Goal: Navigation & Orientation: Find specific page/section

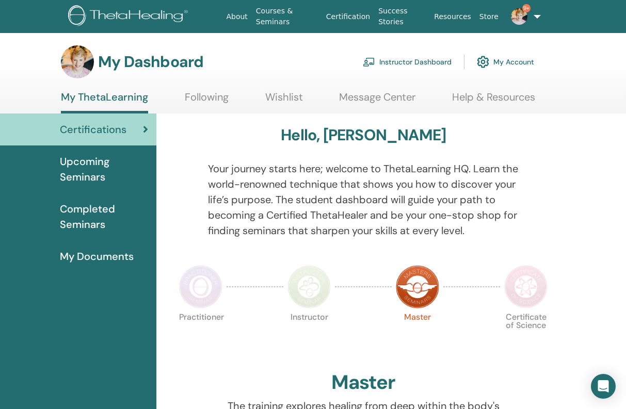
click at [394, 61] on link "Instructor Dashboard" at bounding box center [407, 62] width 89 height 23
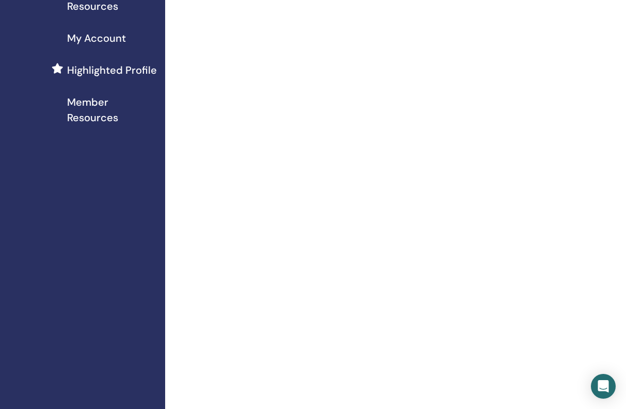
scroll to position [129, 0]
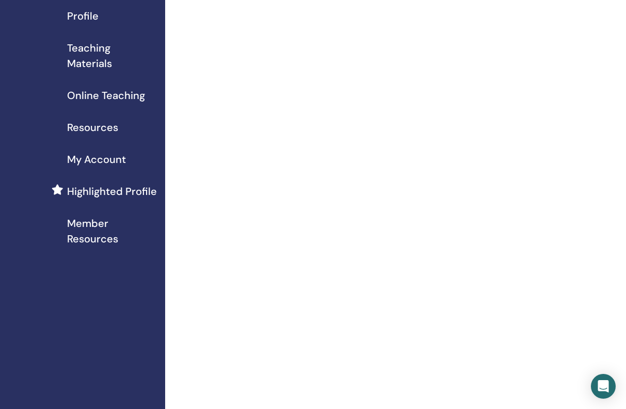
click at [94, 236] on span "Member Resources" at bounding box center [112, 231] width 90 height 31
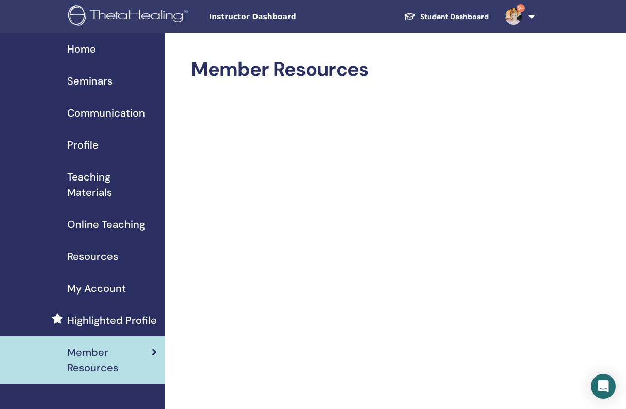
click at [96, 192] on span "Teaching Materials" at bounding box center [112, 184] width 90 height 31
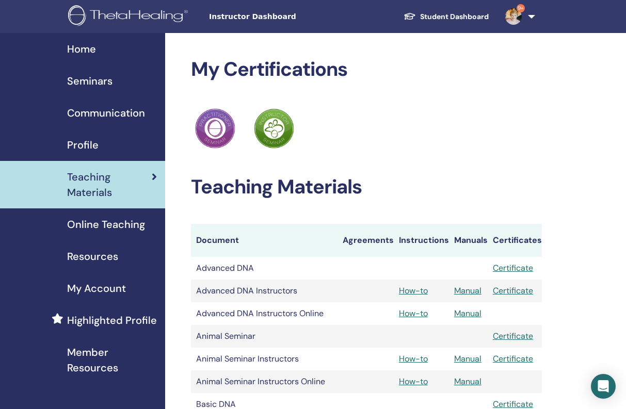
click at [95, 83] on span "Seminars" at bounding box center [89, 80] width 45 height 15
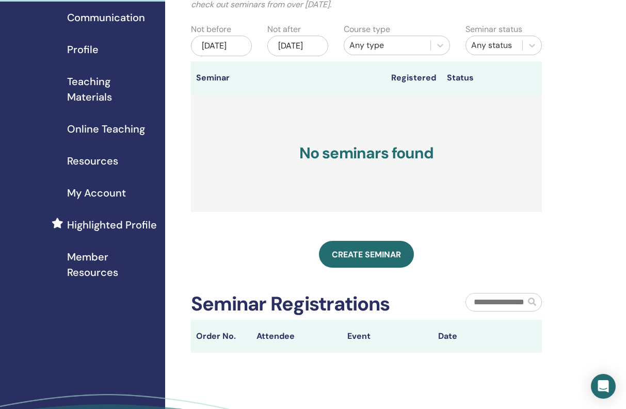
scroll to position [98, 0]
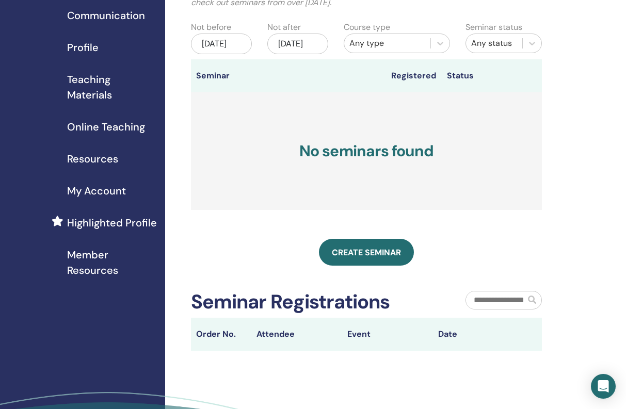
click at [109, 190] on span "My Account" at bounding box center [96, 190] width 59 height 15
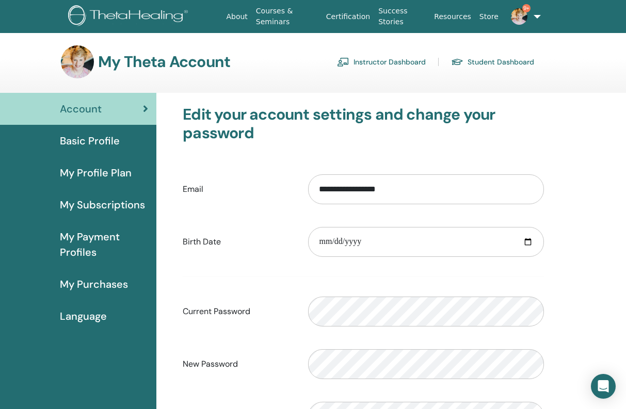
click at [396, 61] on link "Instructor Dashboard" at bounding box center [381, 62] width 89 height 17
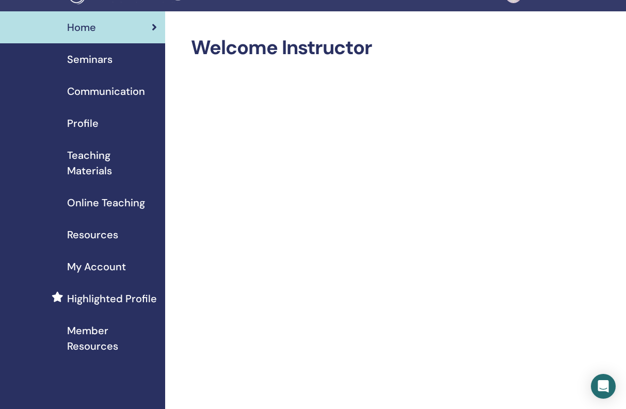
scroll to position [21, 0]
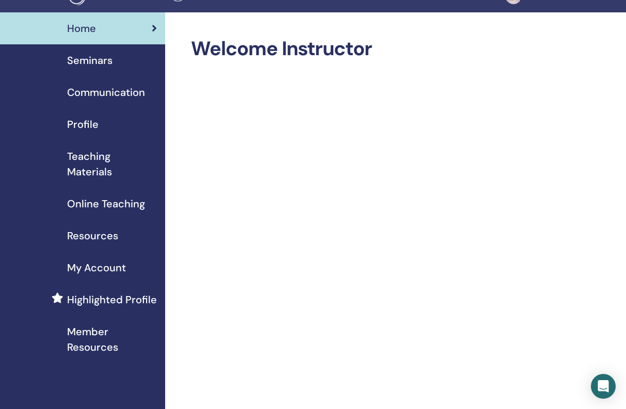
click at [91, 203] on span "Online Teaching" at bounding box center [106, 203] width 78 height 15
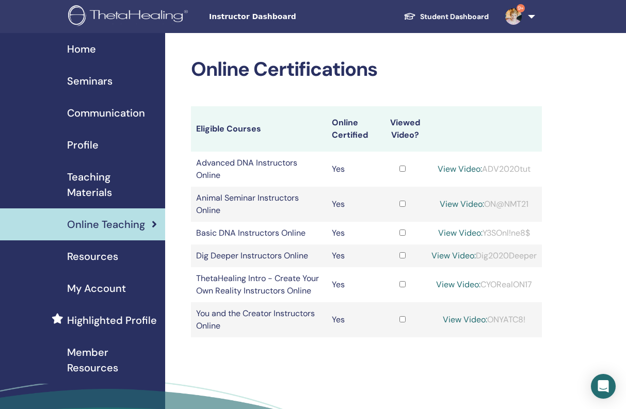
click at [251, 19] on span "Instructor Dashboard" at bounding box center [286, 16] width 155 height 11
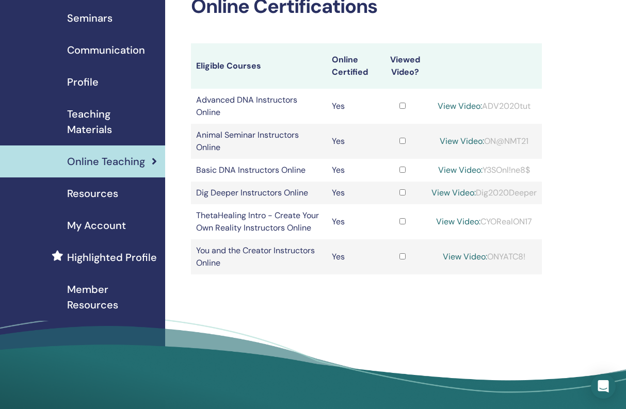
scroll to position [65, 0]
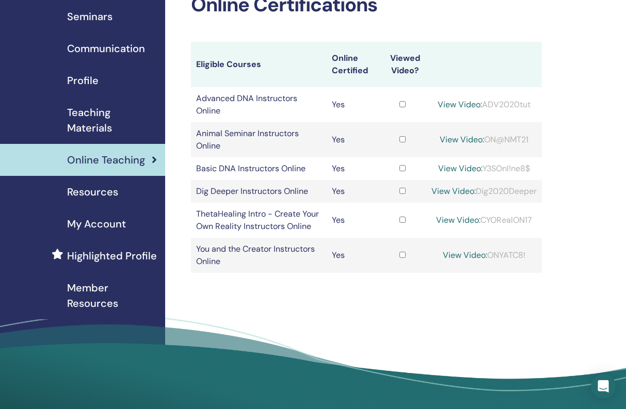
click at [92, 227] on span "My Account" at bounding box center [96, 223] width 59 height 15
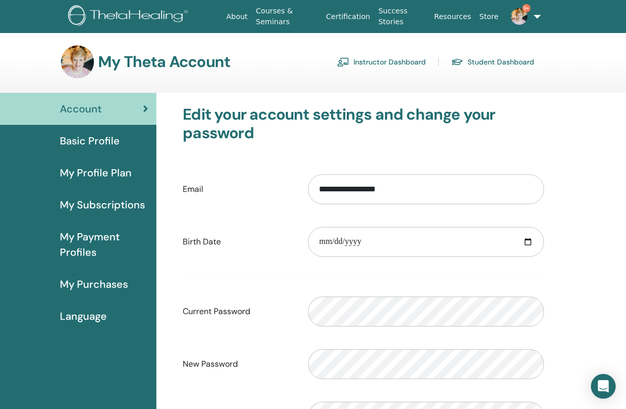
scroll to position [2, 0]
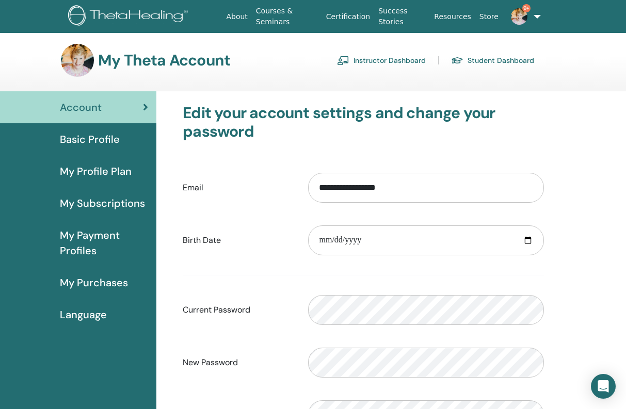
click at [94, 203] on span "My Subscriptions" at bounding box center [102, 203] width 85 height 15
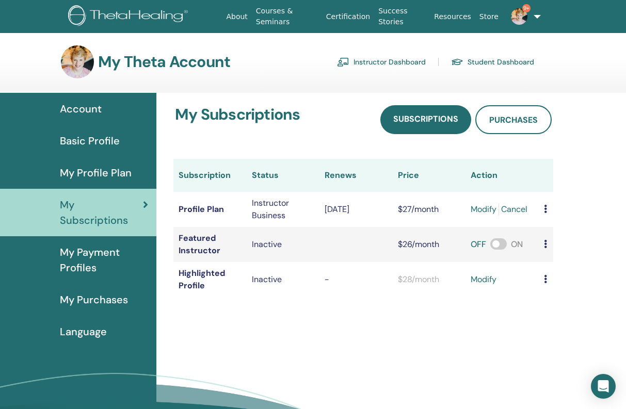
click at [114, 174] on span "My Profile Plan" at bounding box center [96, 172] width 72 height 15
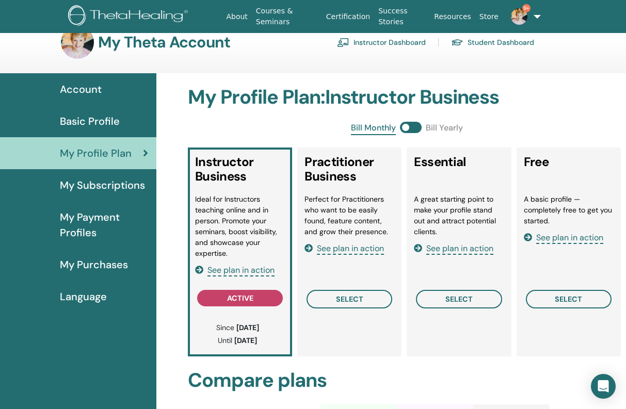
scroll to position [22, 0]
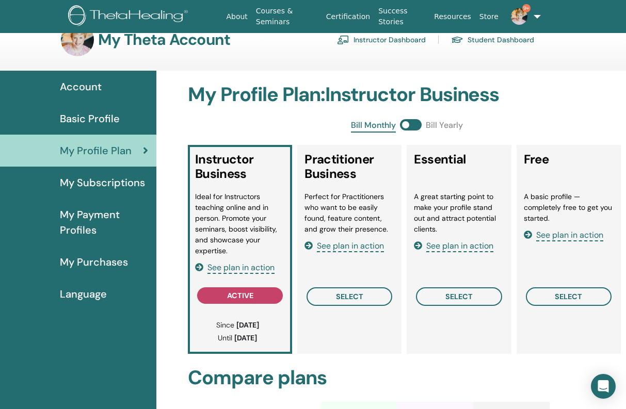
click at [234, 270] on span "See plan in action" at bounding box center [241, 268] width 67 height 12
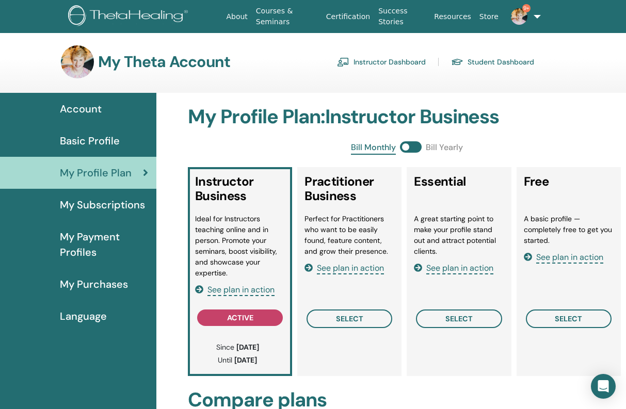
scroll to position [0, 0]
click at [125, 205] on span "My Subscriptions" at bounding box center [102, 204] width 85 height 15
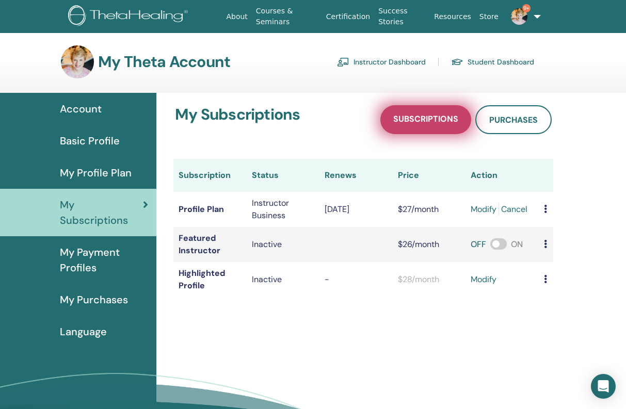
click at [419, 119] on span "Subscriptions" at bounding box center [425, 120] width 65 height 13
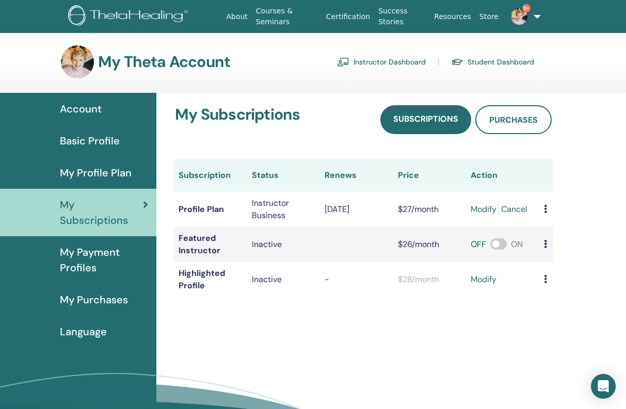
click at [86, 266] on span "My Payment Profiles" at bounding box center [104, 260] width 88 height 31
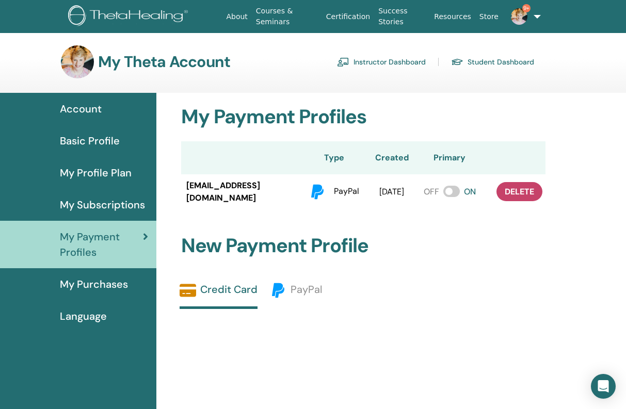
click at [99, 283] on span "My Purchases" at bounding box center [94, 284] width 68 height 15
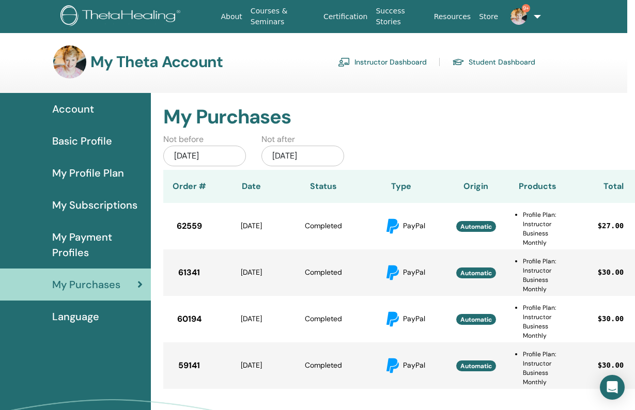
scroll to position [0, 8]
click at [119, 203] on span "My Subscriptions" at bounding box center [94, 204] width 85 height 15
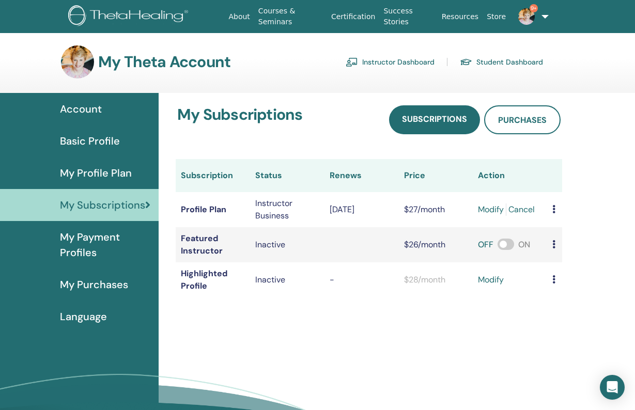
click at [397, 61] on link "Instructor Dashboard" at bounding box center [389, 62] width 89 height 17
